Goal: Contribute content: Add original content to the website for others to see

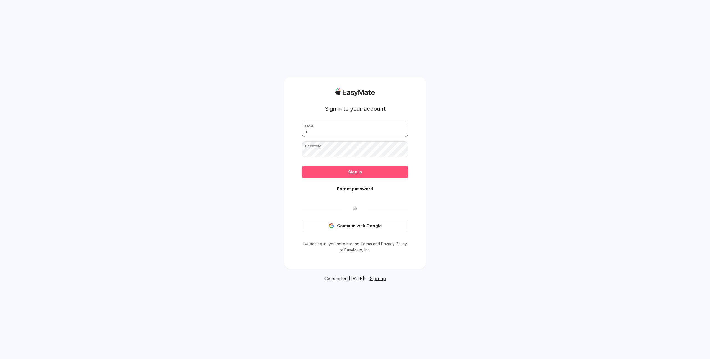
type input "**********"
click at [342, 174] on button "Sign in" at bounding box center [355, 172] width 106 height 12
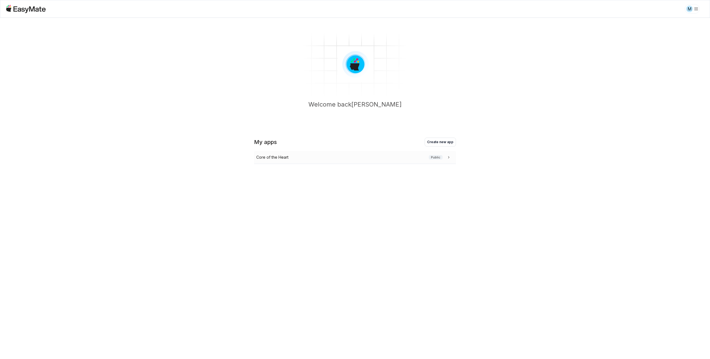
click at [321, 157] on div "Core of the Heart Public" at bounding box center [353, 157] width 195 height 6
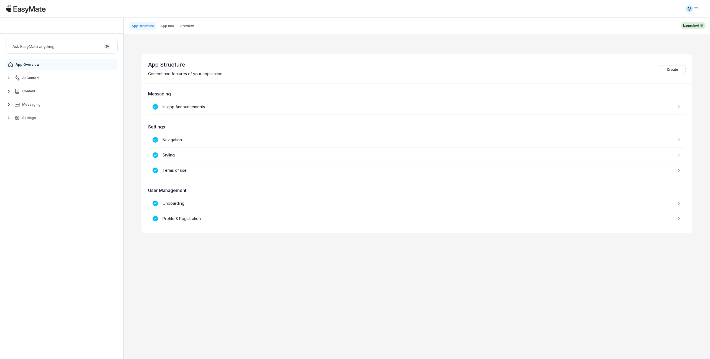
click at [36, 75] on button "AI Content" at bounding box center [62, 77] width 112 height 11
click at [34, 101] on span "Knowledge Vaults" at bounding box center [38, 102] width 30 height 4
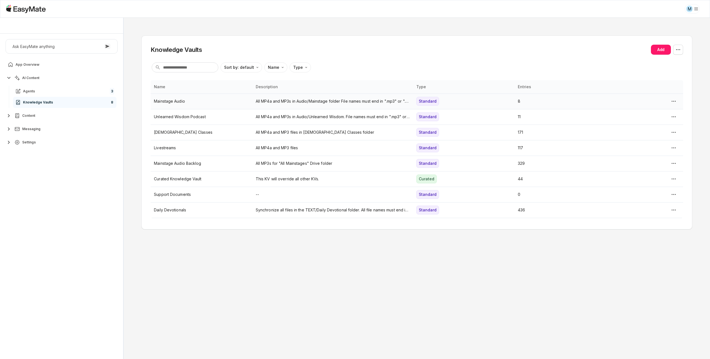
click at [203, 104] on td "Mainstage Audio" at bounding box center [202, 101] width 102 height 16
click at [178, 114] on p "Unlearned Wisdom Podcast" at bounding box center [201, 117] width 95 height 6
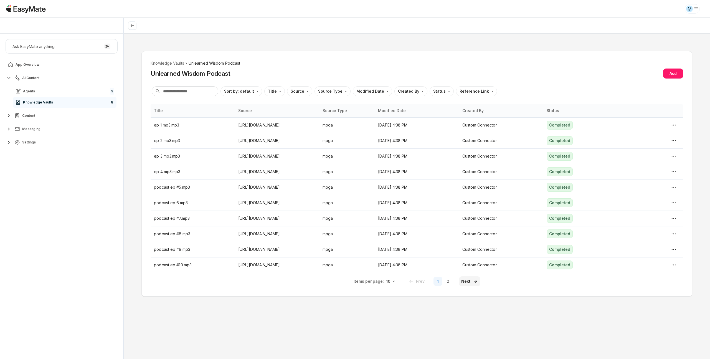
click at [464, 282] on button "Next" at bounding box center [469, 281] width 21 height 10
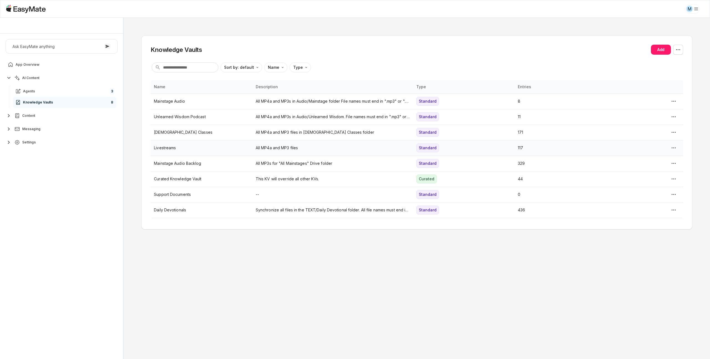
click at [192, 143] on td "Livestreams" at bounding box center [202, 148] width 102 height 16
click at [191, 135] on p "[DEMOGRAPHIC_DATA] Classes" at bounding box center [201, 132] width 95 height 6
click at [192, 167] on td "Mainstage Audio Backlog" at bounding box center [202, 164] width 102 height 16
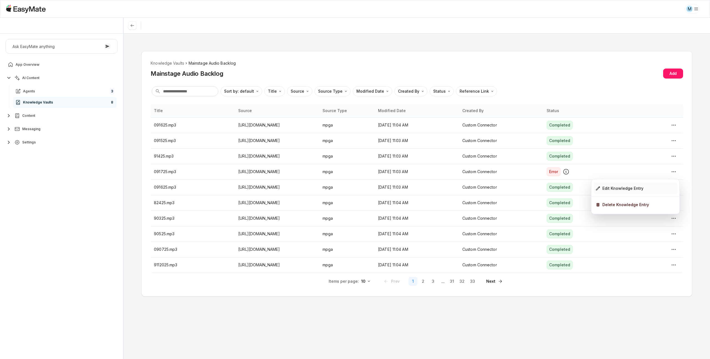
click at [649, 185] on div "Edit Knowledge Entry" at bounding box center [635, 188] width 84 height 12
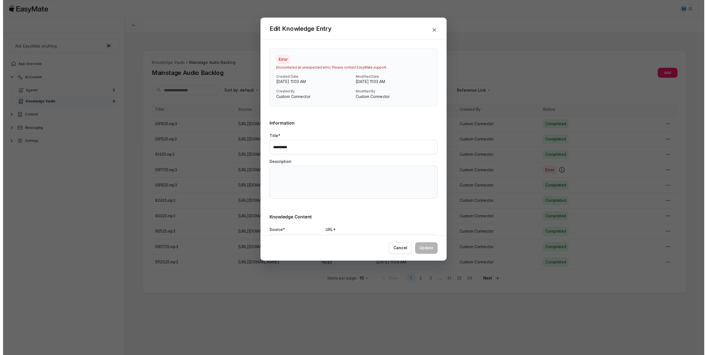
scroll to position [70, 0]
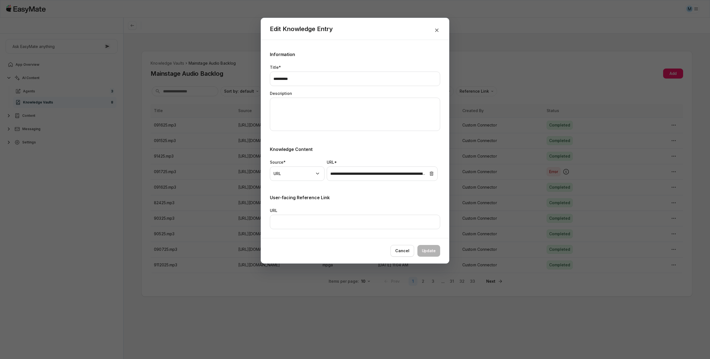
click at [57, 210] on div at bounding box center [355, 179] width 710 height 359
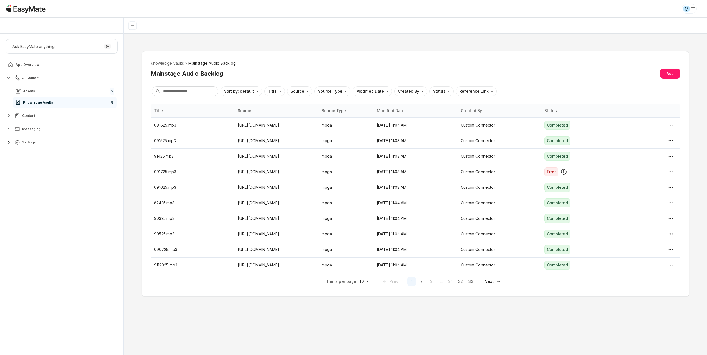
type textarea "*"
